Goal: Task Accomplishment & Management: Use online tool/utility

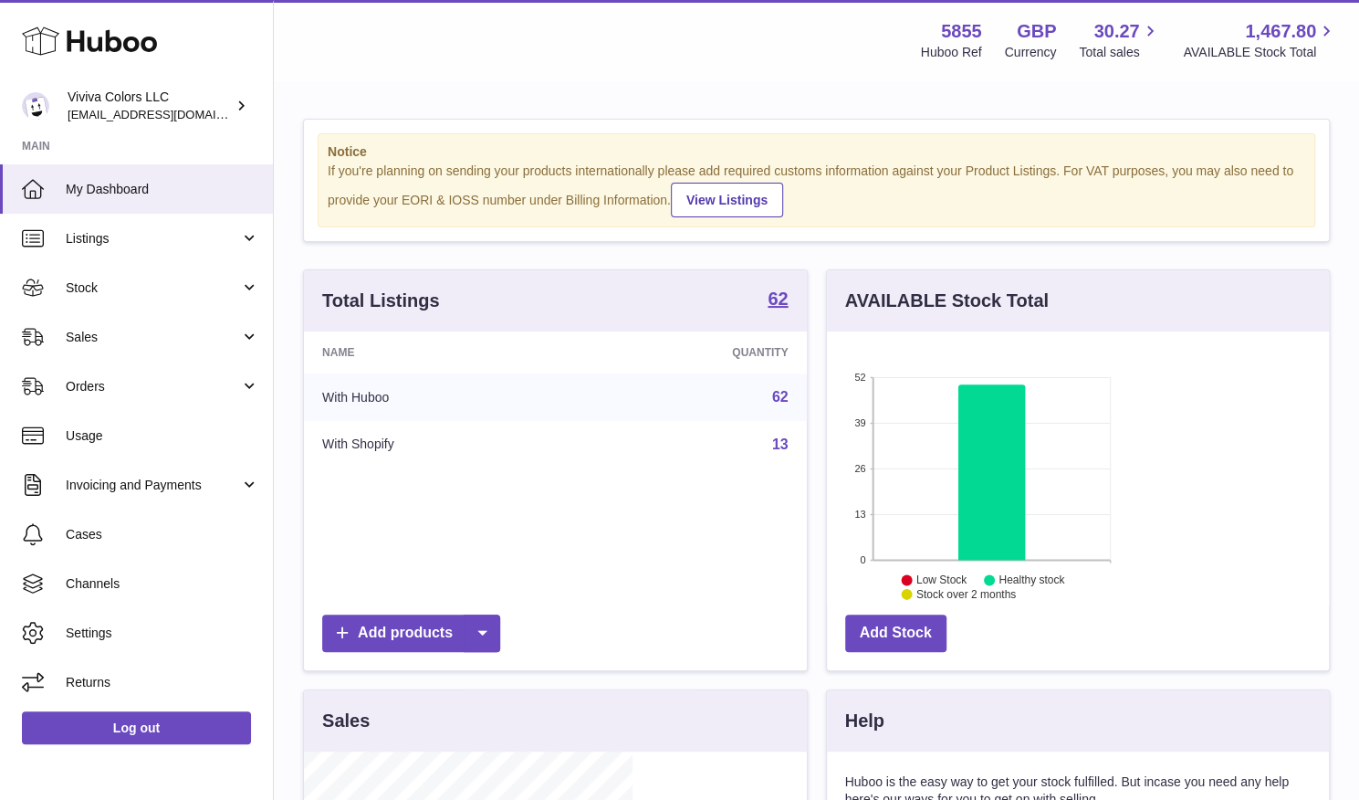
scroll to position [285, 329]
click at [144, 333] on span "Sales" at bounding box center [153, 337] width 174 height 17
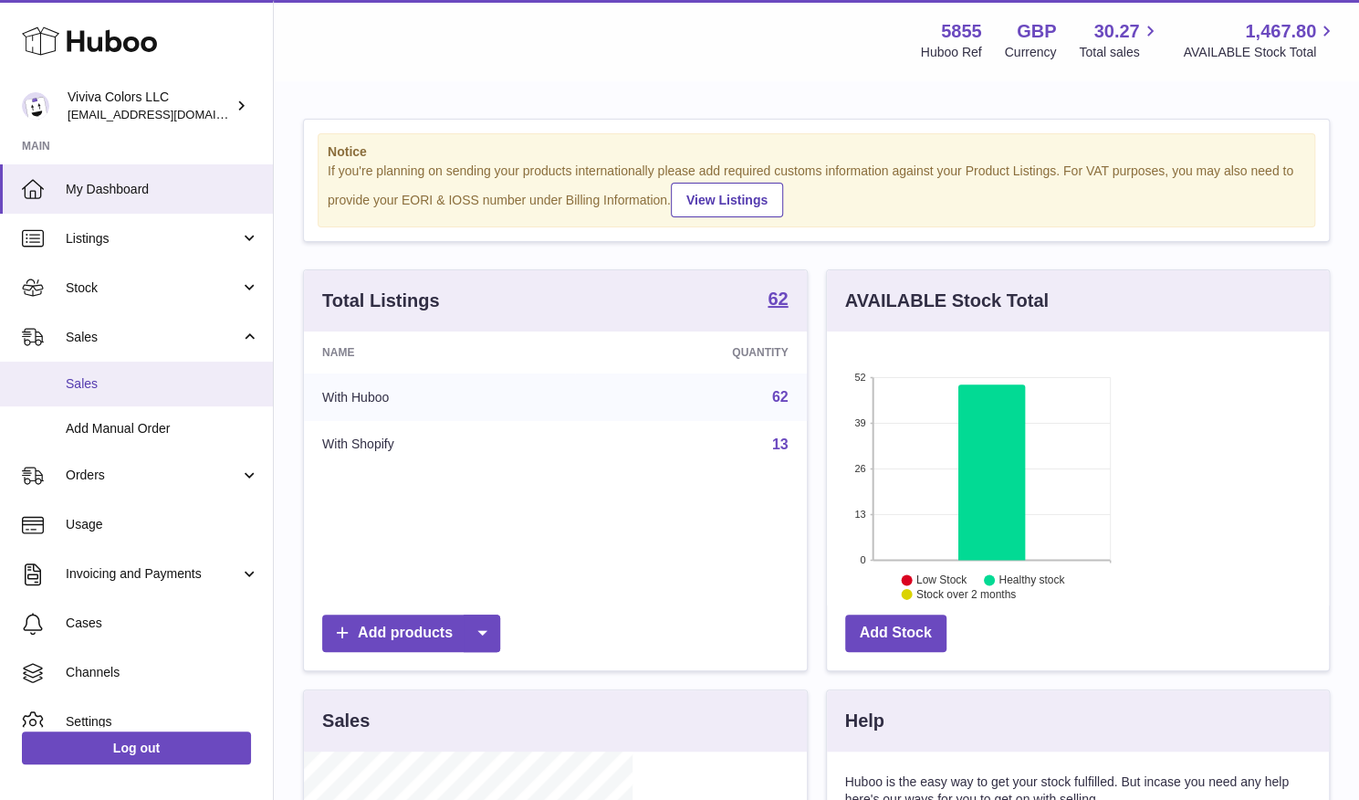
click at [137, 394] on link "Sales" at bounding box center [136, 384] width 273 height 45
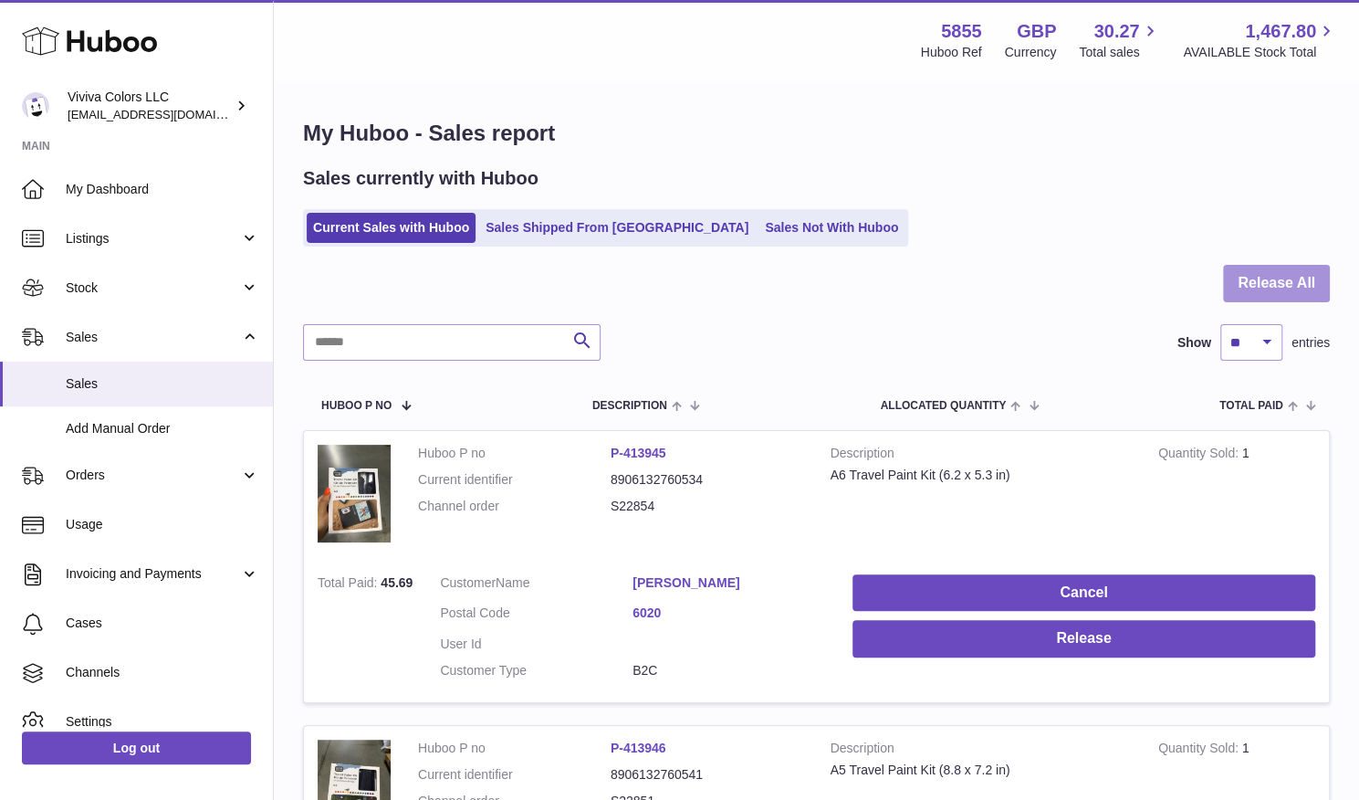
click at [1276, 273] on button "Release All" at bounding box center [1276, 283] width 107 height 37
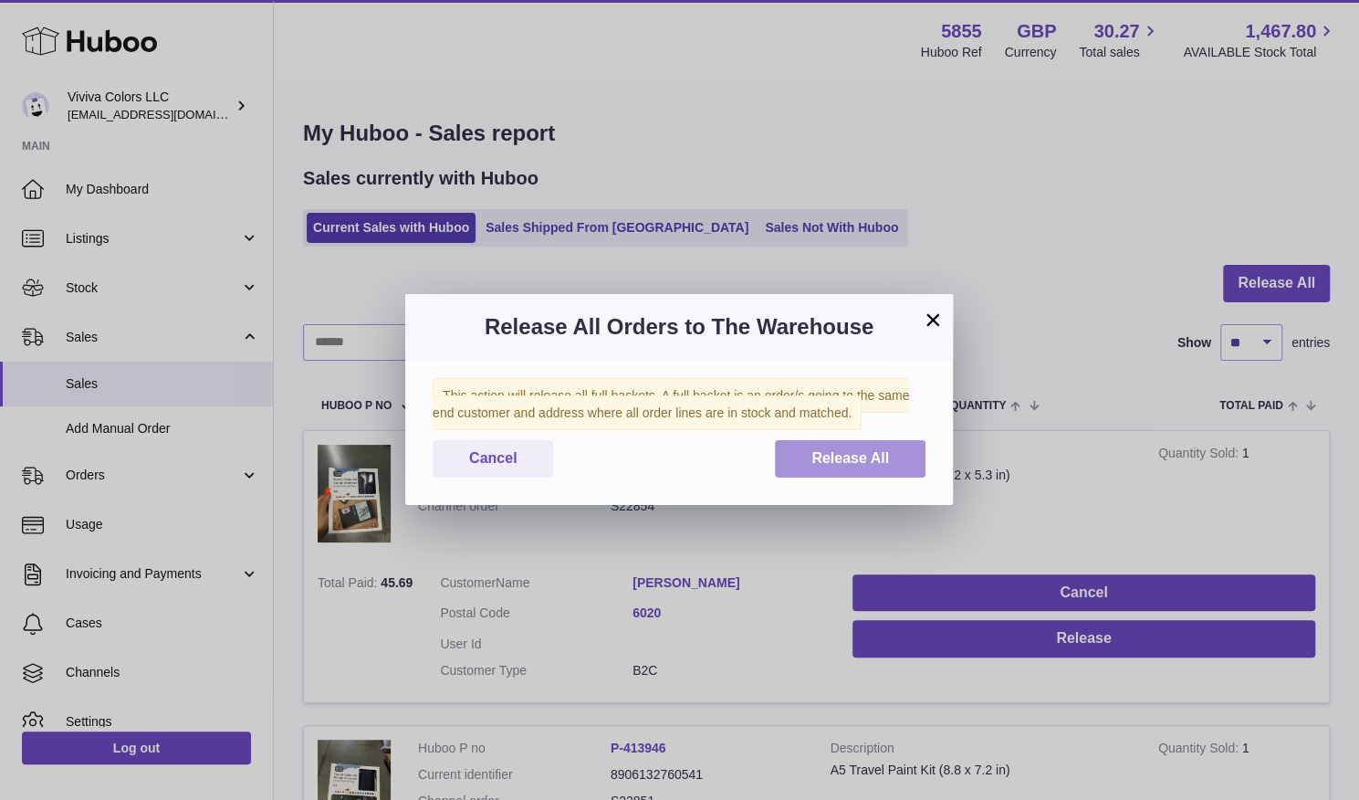
click at [856, 453] on span "Release All" at bounding box center [851, 458] width 78 height 16
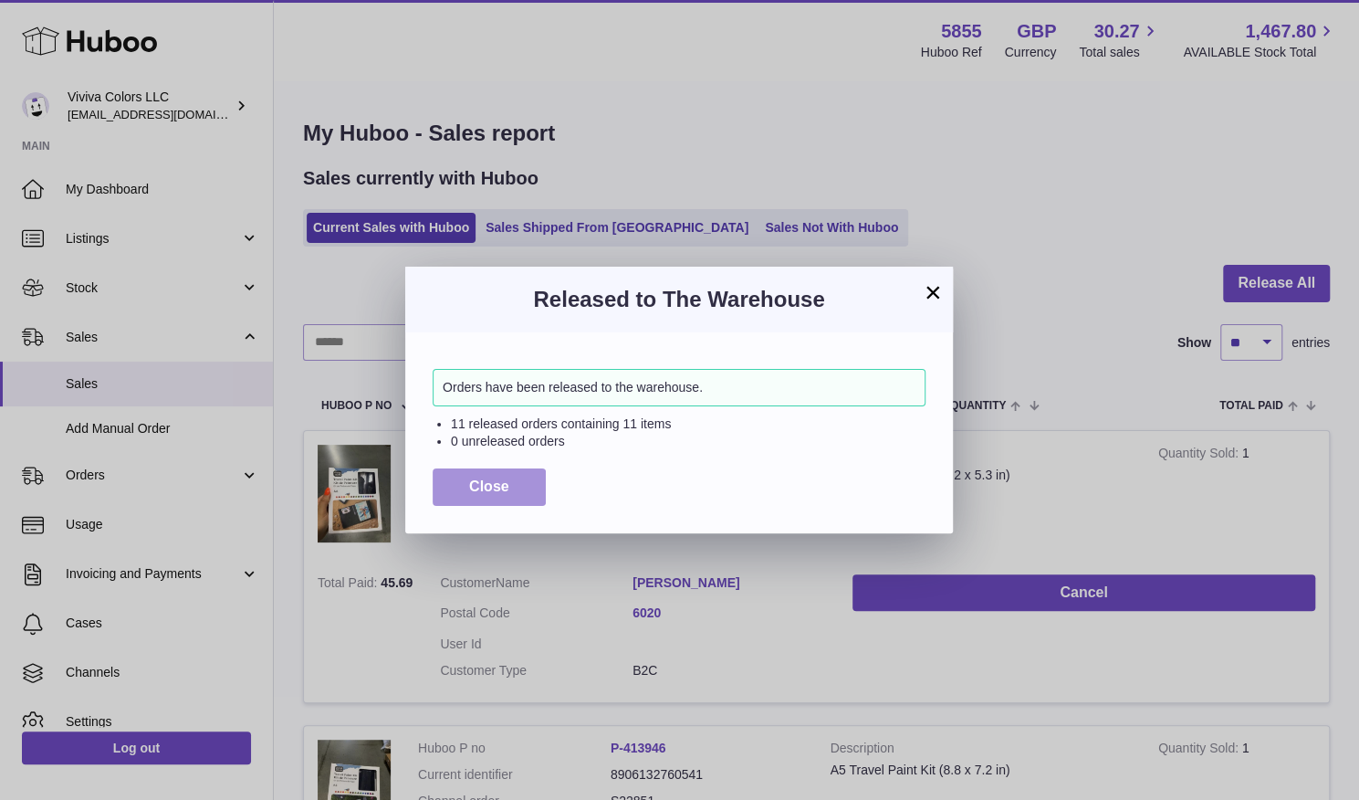
click at [475, 493] on span "Close" at bounding box center [489, 486] width 40 height 16
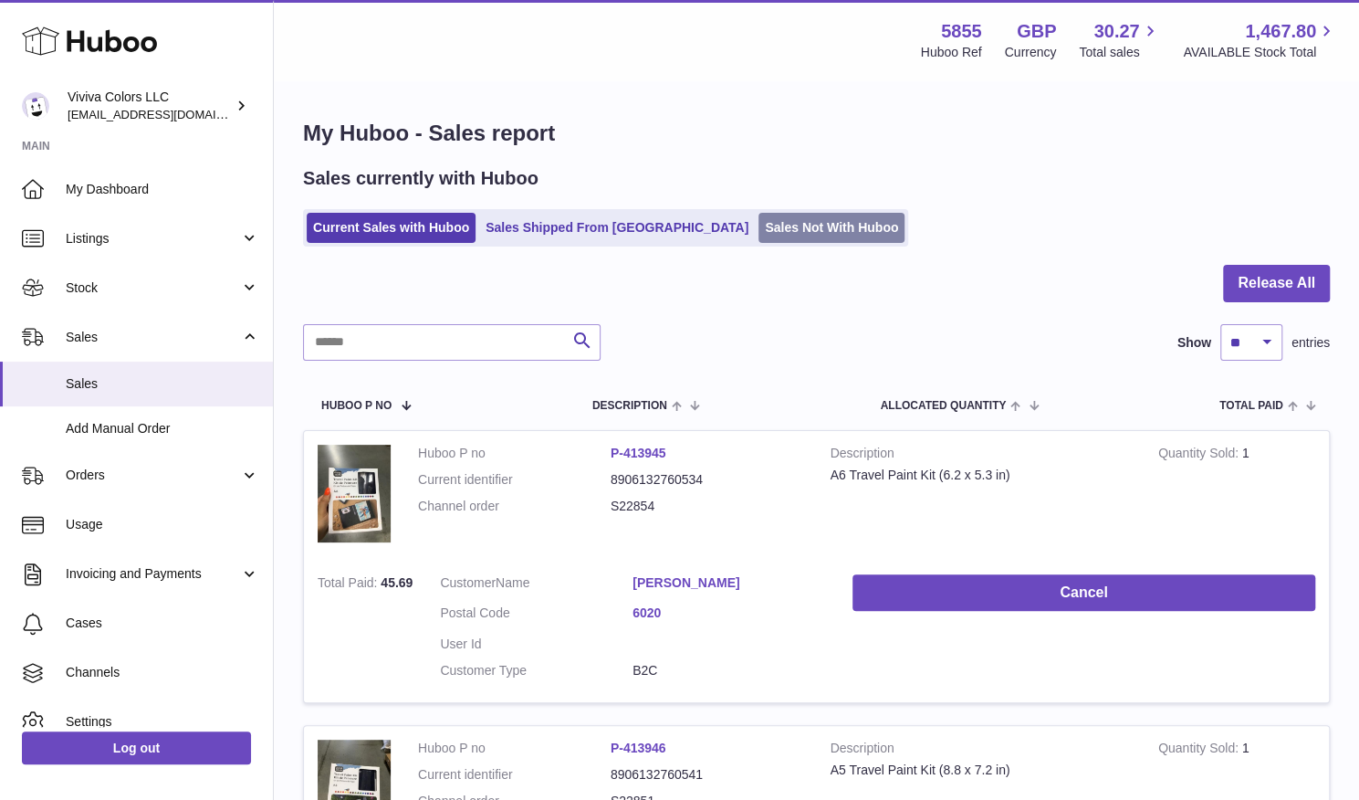
click at [759, 227] on link "Sales Not With Huboo" at bounding box center [832, 228] width 146 height 30
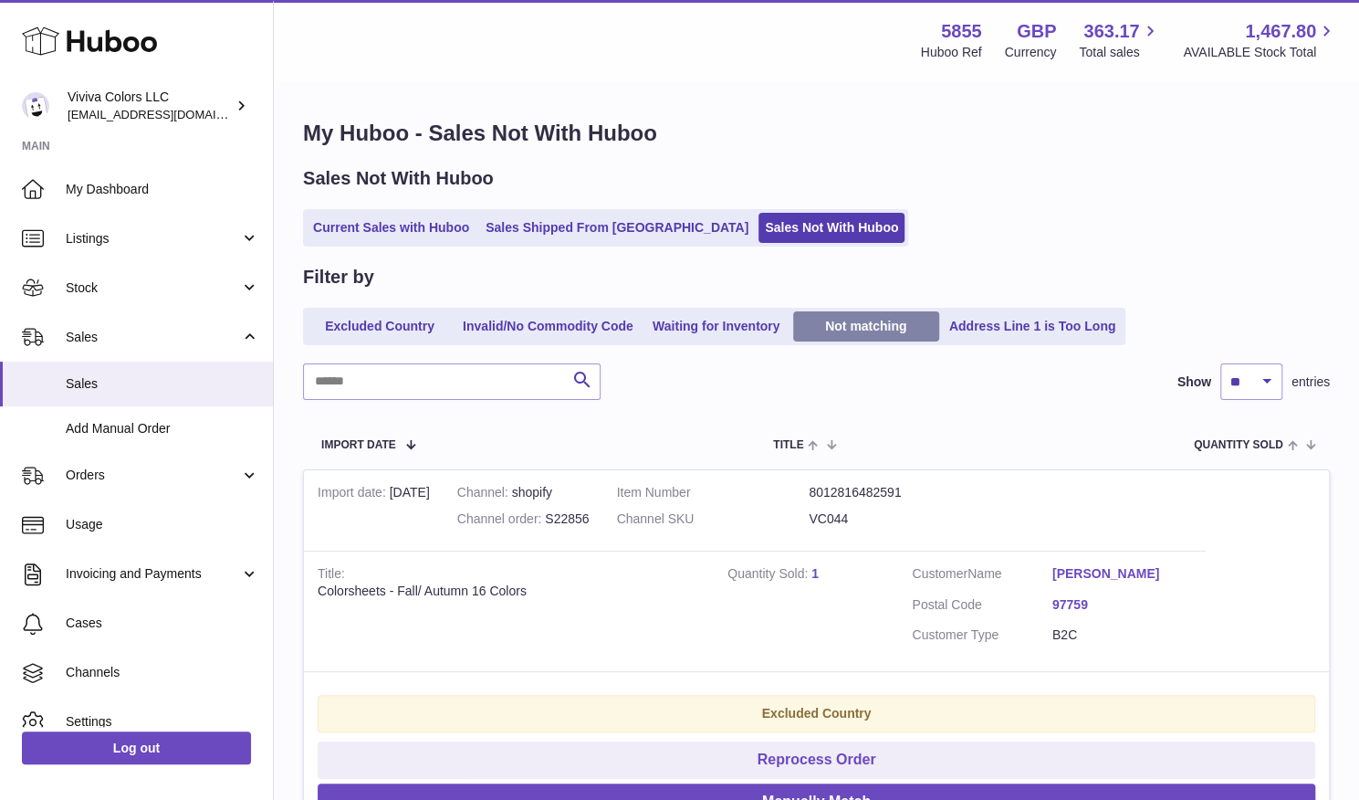
click at [856, 331] on link "Not matching" at bounding box center [866, 326] width 146 height 30
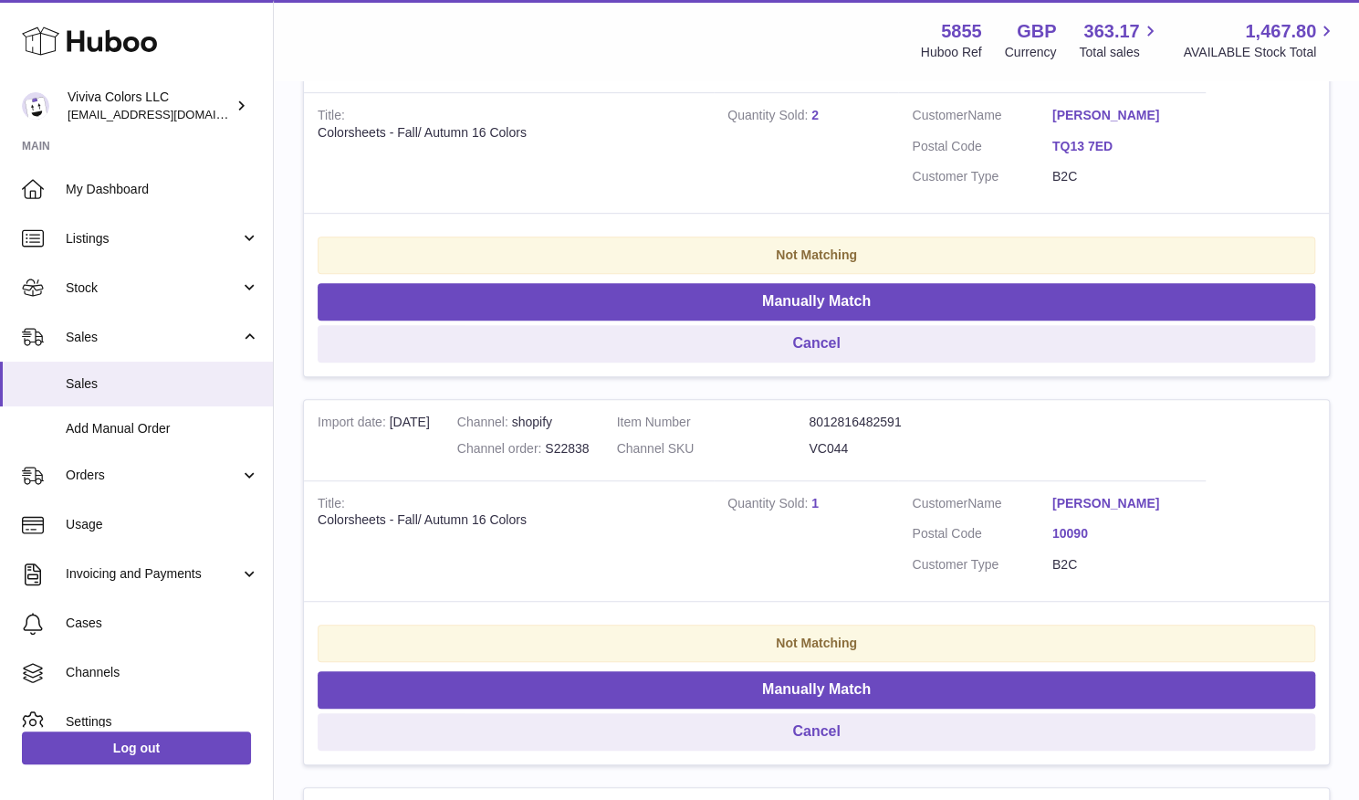
scroll to position [457, 0]
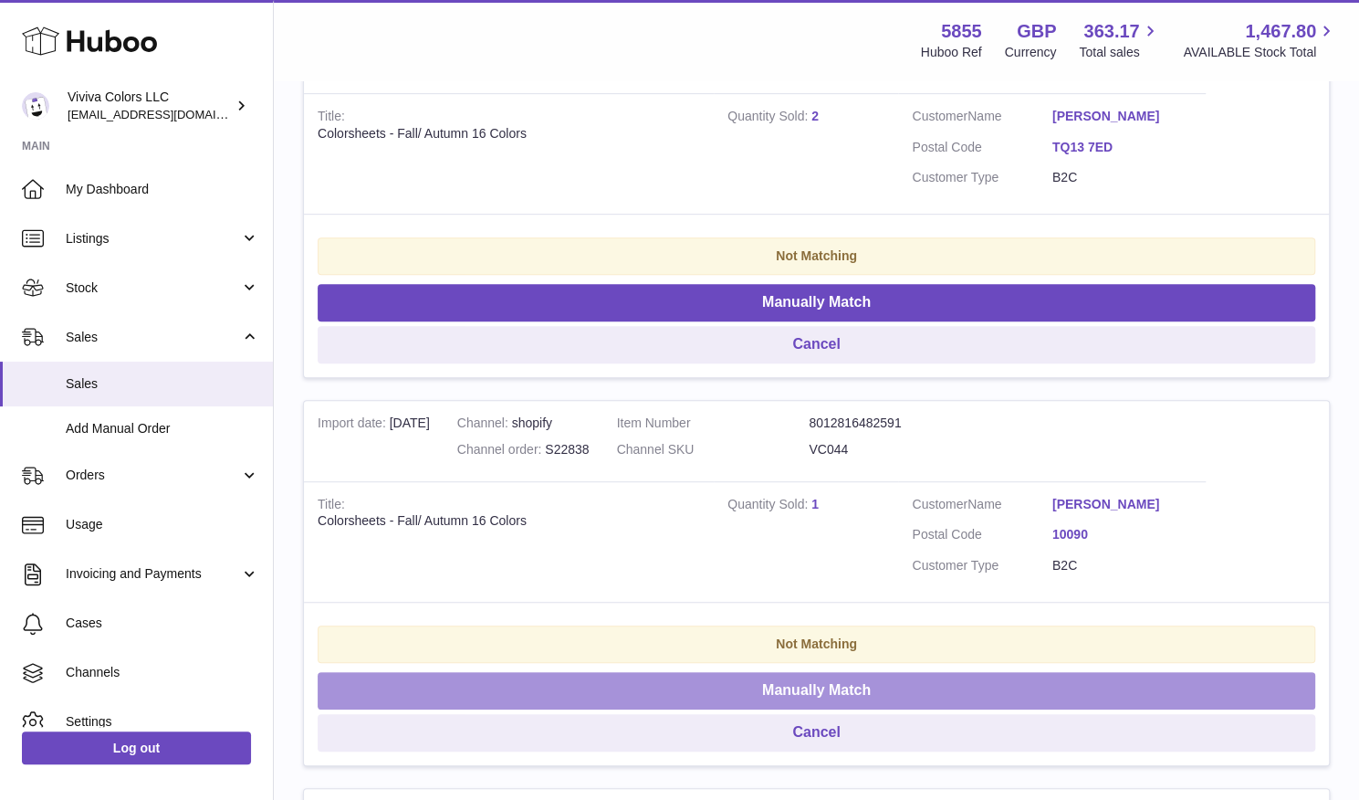
click at [1205, 672] on button "Manually Match" at bounding box center [817, 690] width 998 height 37
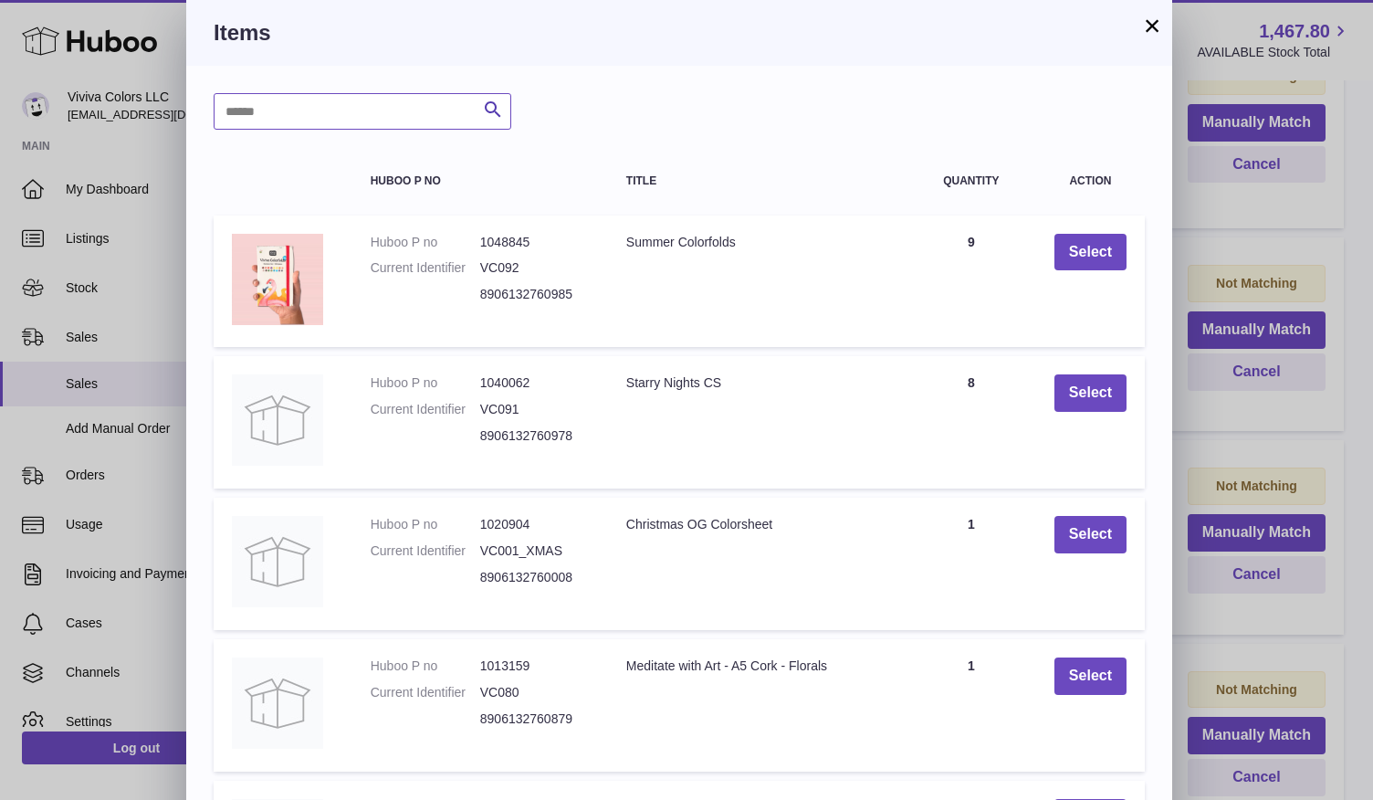
click at [391, 107] on input "text" at bounding box center [363, 111] width 298 height 37
type input "****"
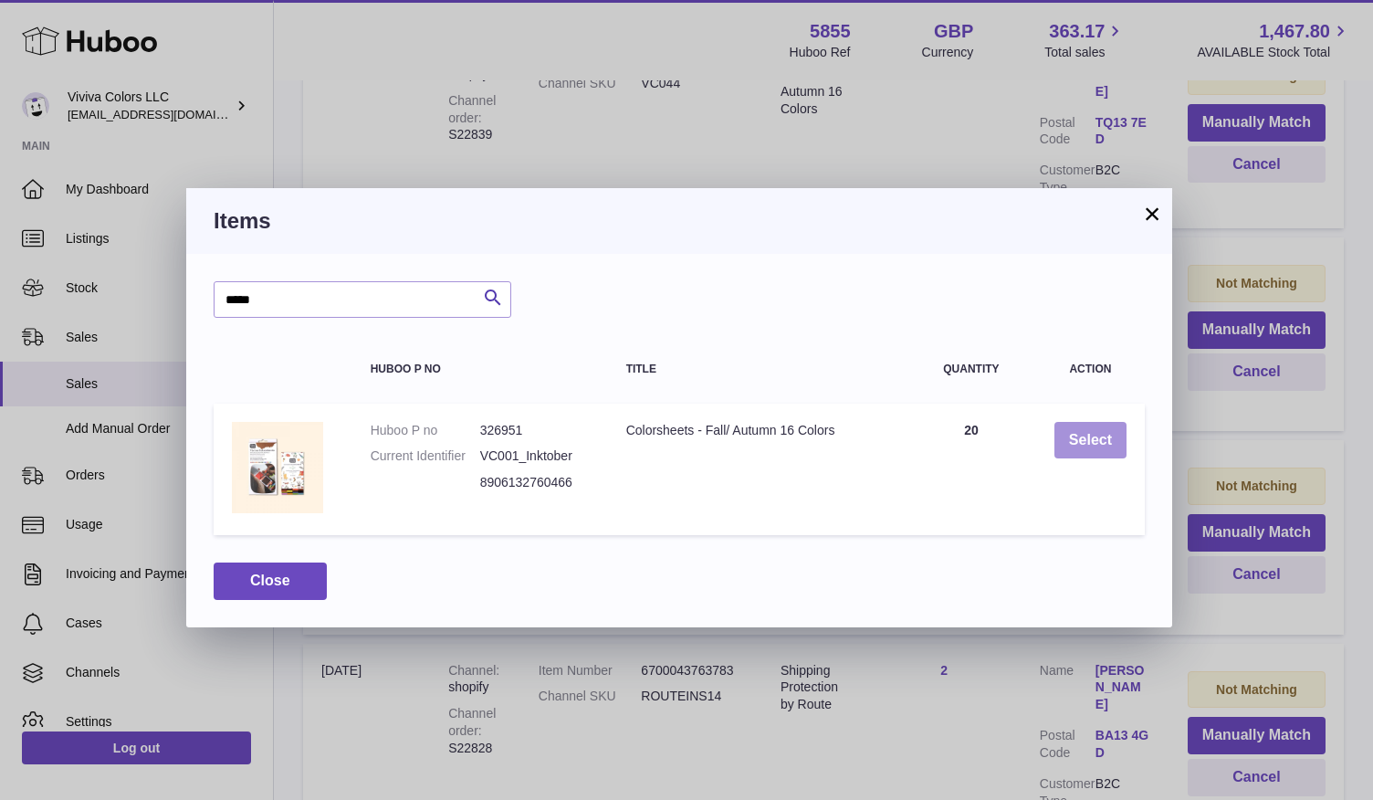
click at [1069, 442] on button "Select" at bounding box center [1091, 440] width 72 height 37
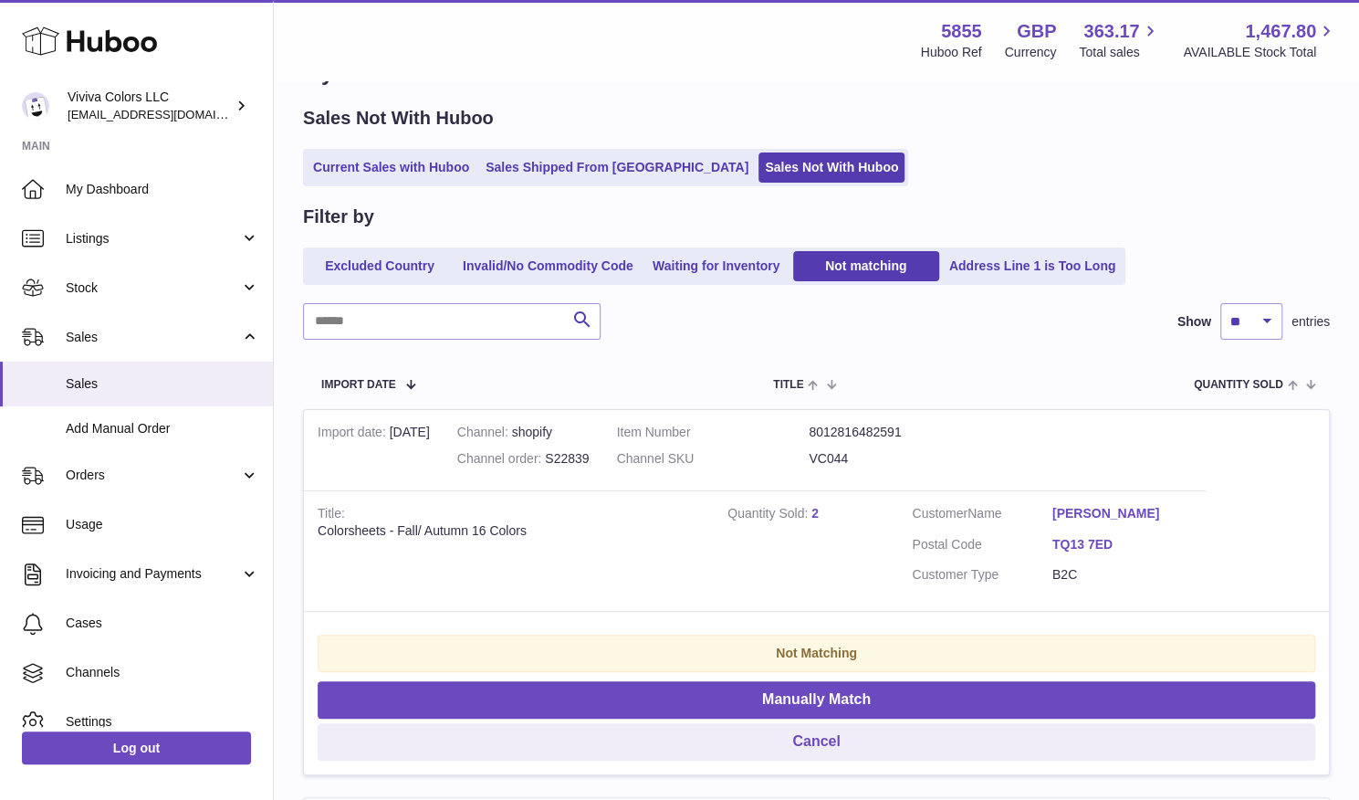
scroll to position [63, 0]
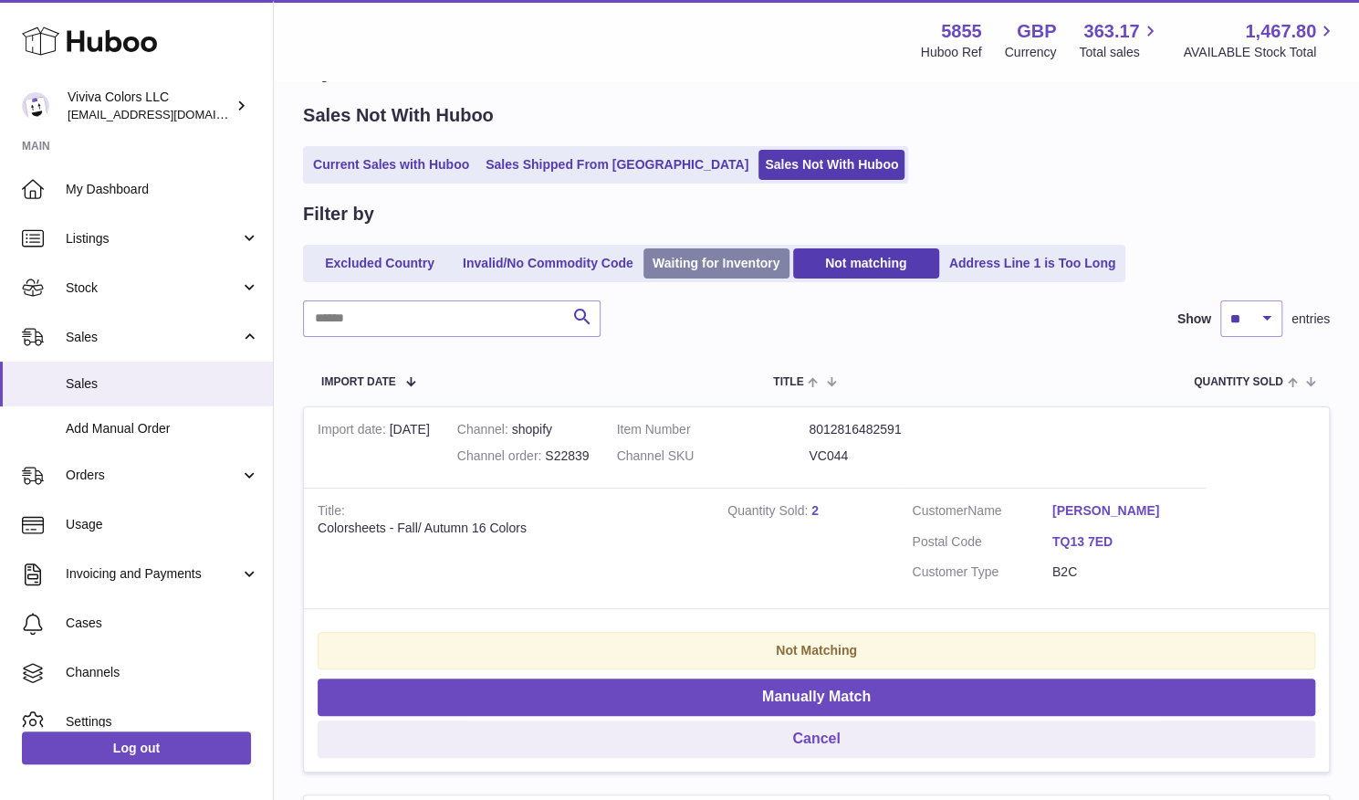
click at [703, 260] on link "Waiting for Inventory" at bounding box center [717, 263] width 146 height 30
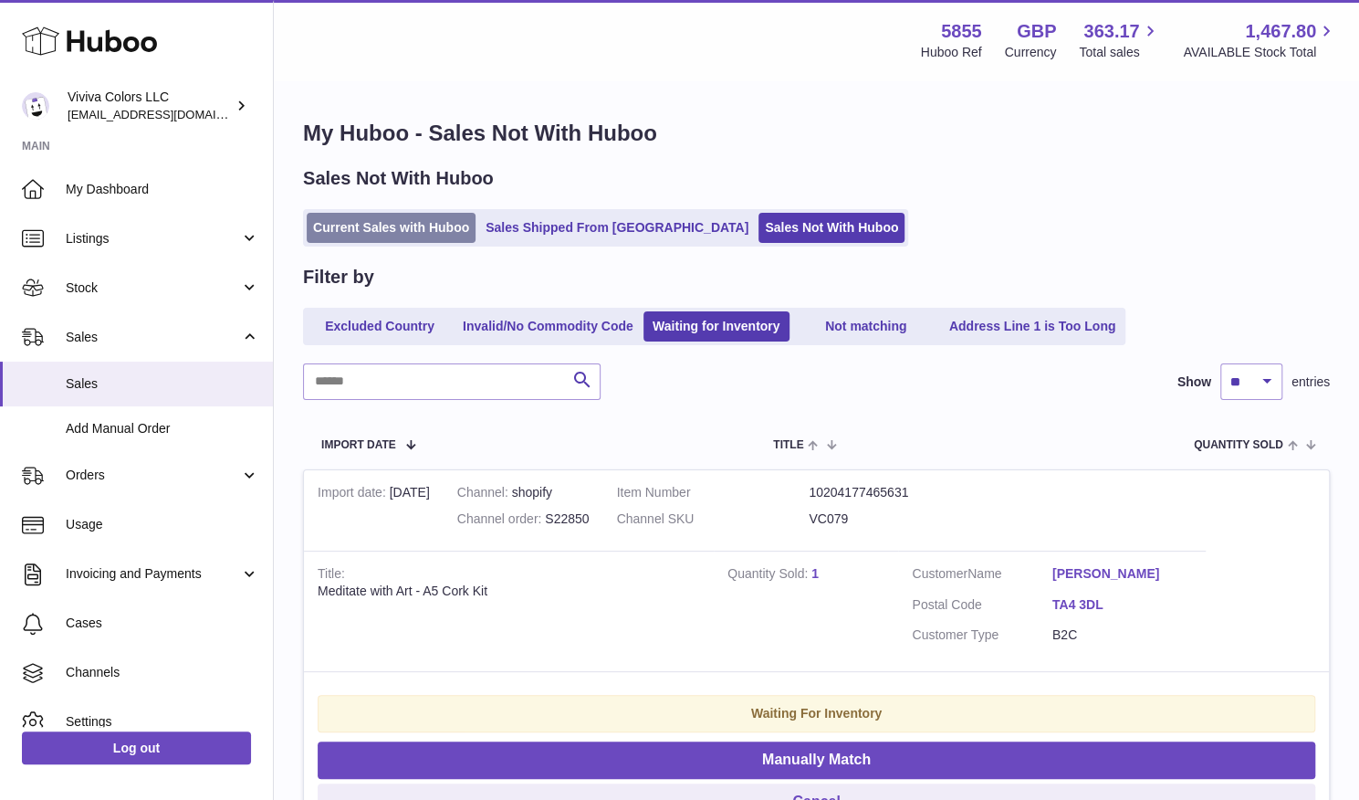
click at [429, 228] on link "Current Sales with Huboo" at bounding box center [391, 228] width 169 height 30
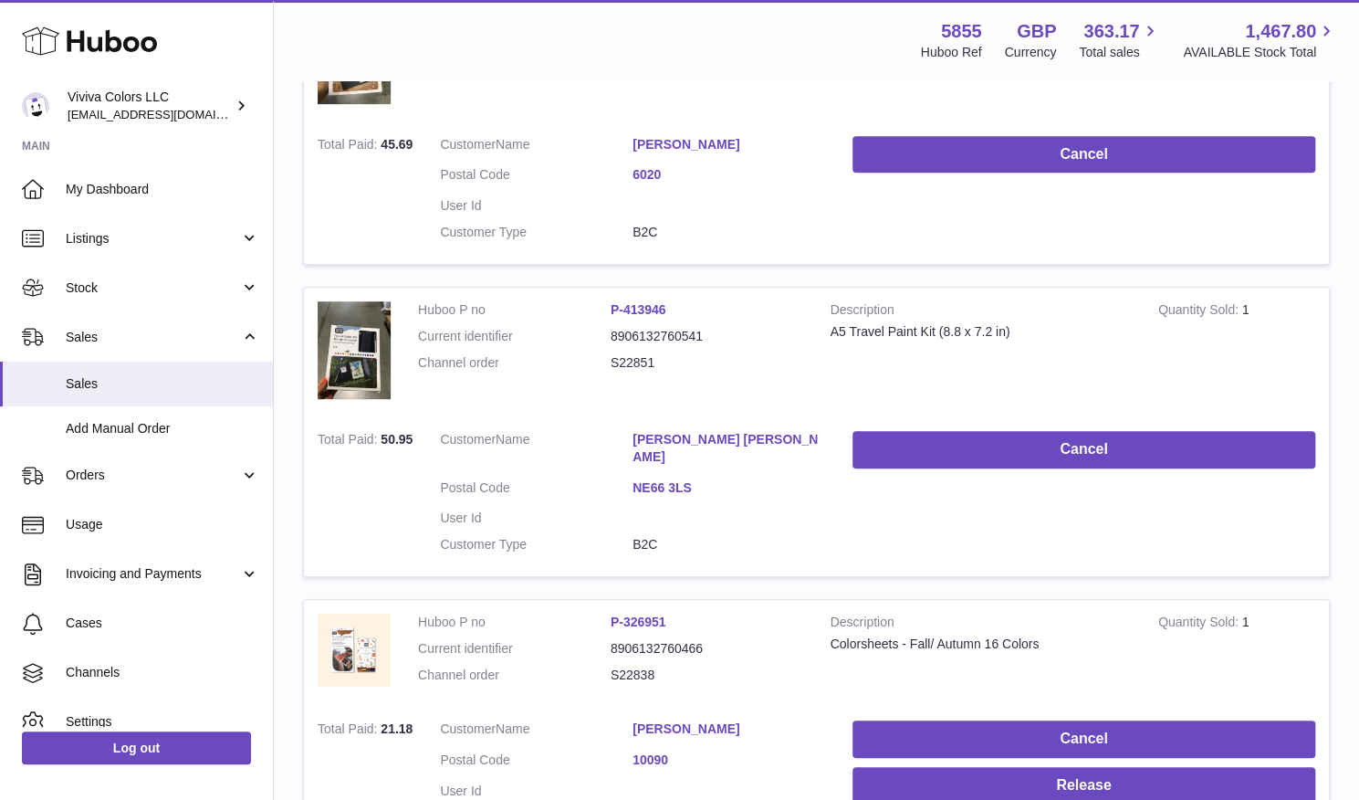
scroll to position [699, 0]
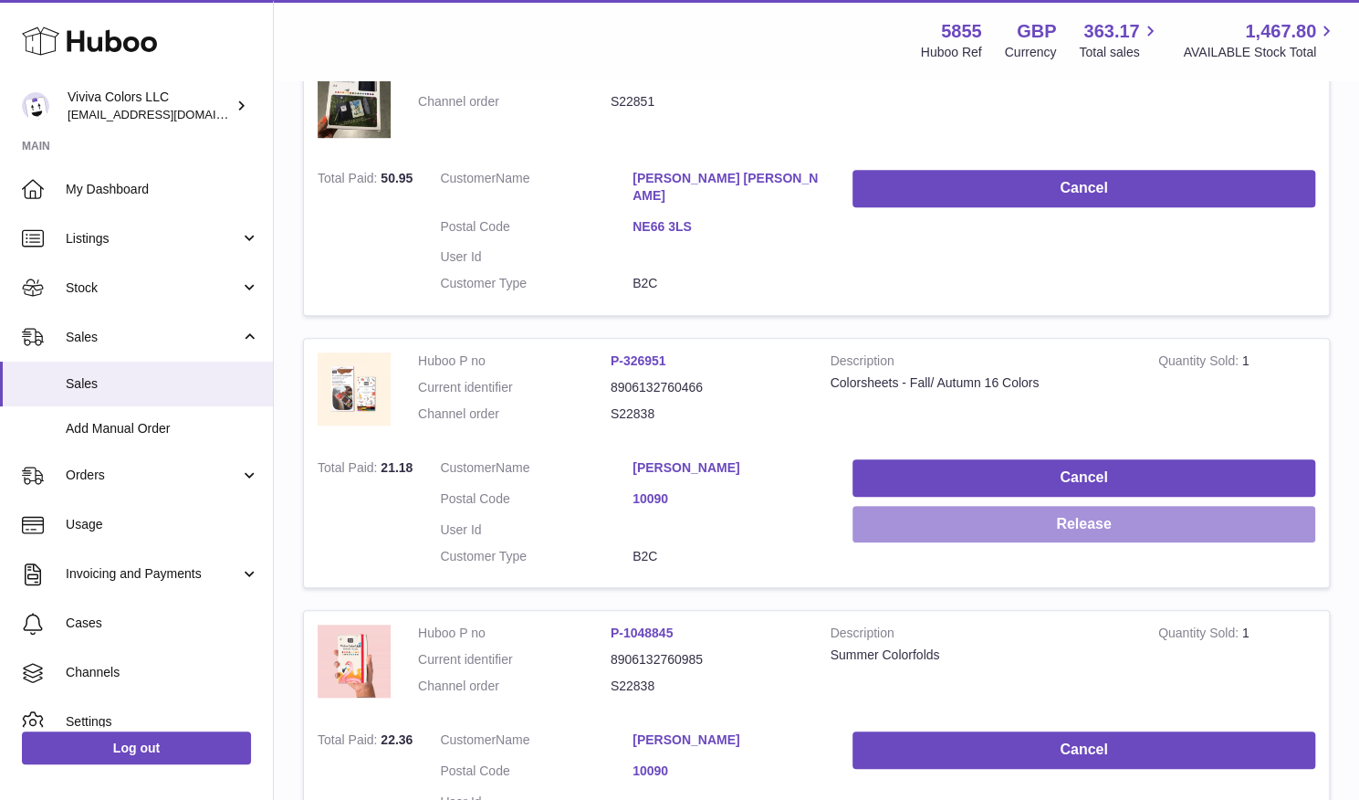
click at [1254, 506] on button "Release" at bounding box center [1084, 524] width 463 height 37
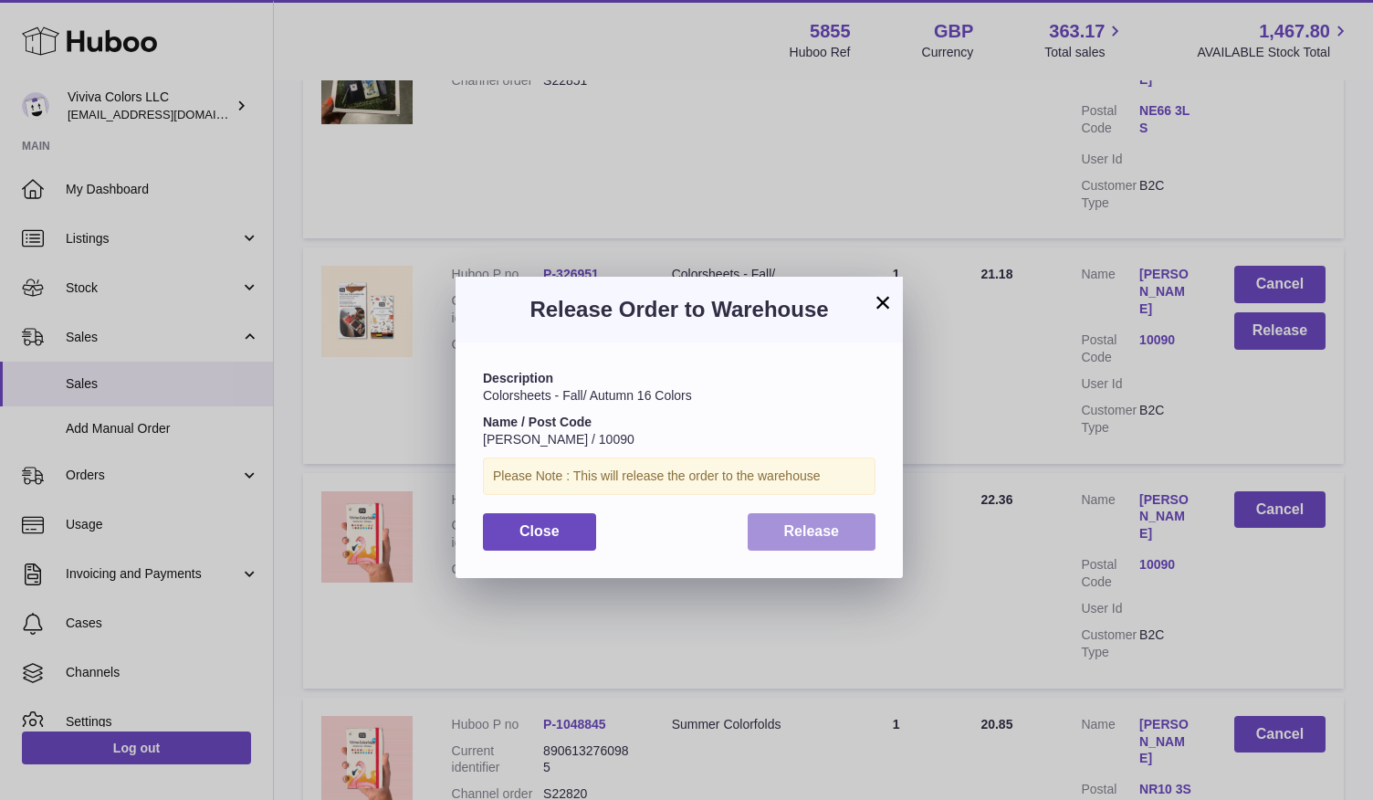
click at [844, 518] on button "Release" at bounding box center [812, 531] width 129 height 37
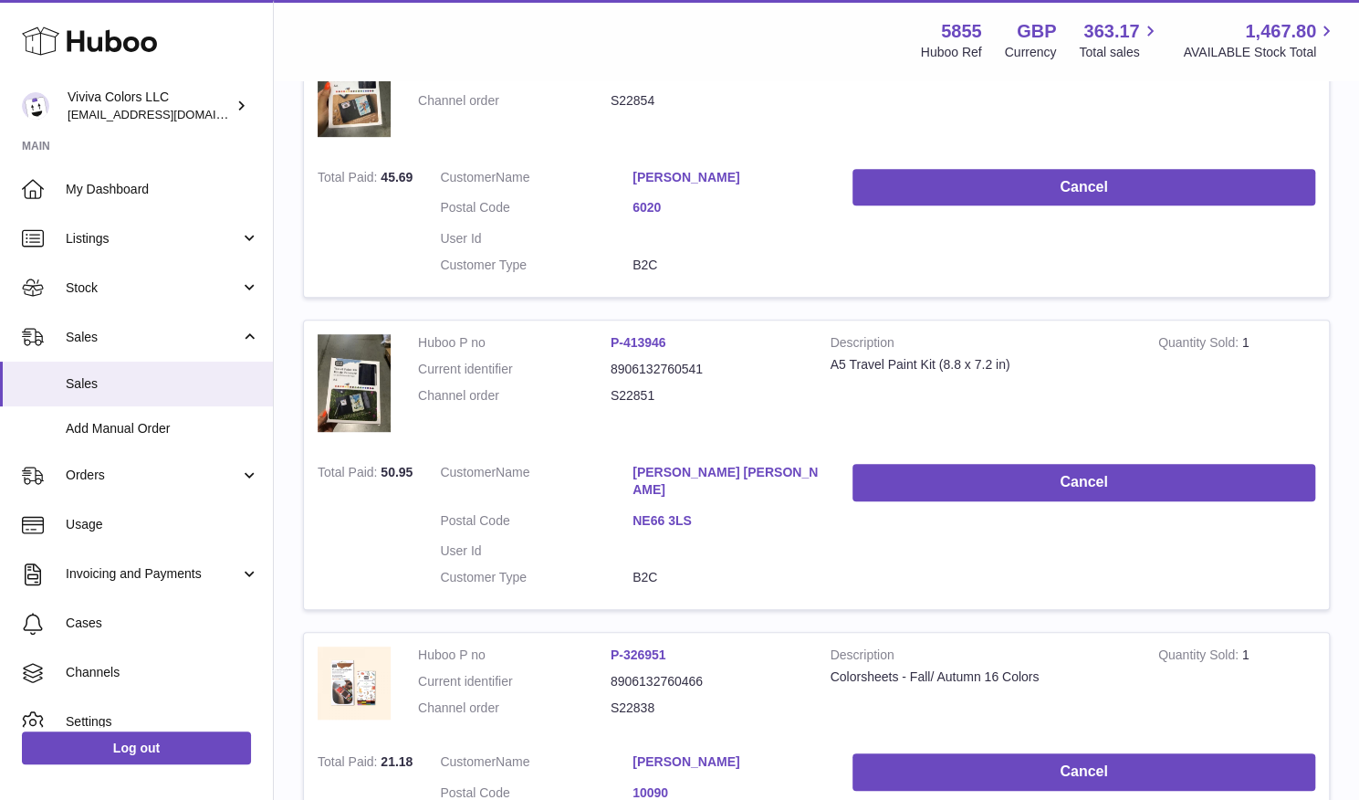
scroll to position [0, 0]
